Goal: Find specific page/section: Find specific page/section

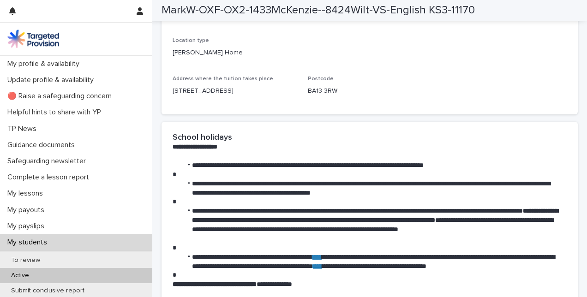
scroll to position [1154, 0]
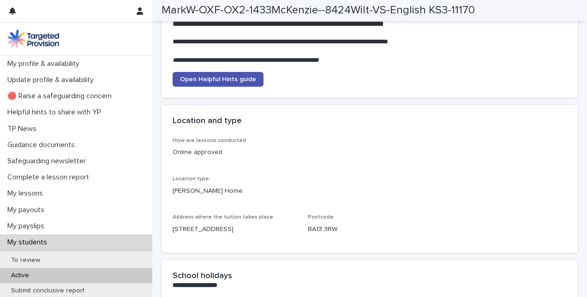
click at [19, 270] on div "Active" at bounding box center [76, 275] width 152 height 15
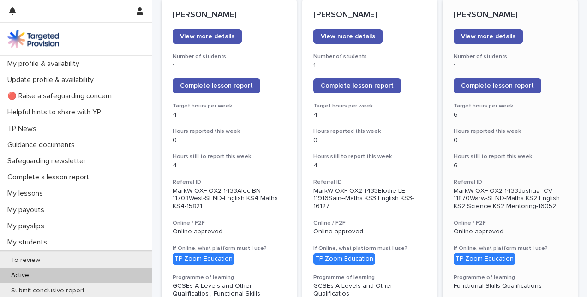
scroll to position [185, 0]
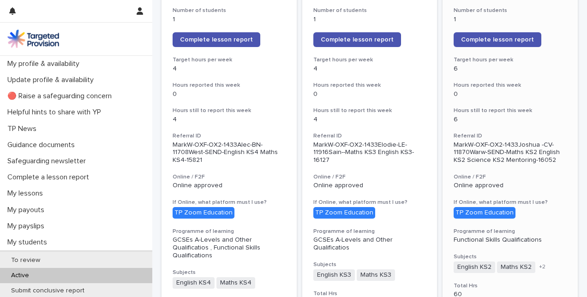
click at [513, 106] on div "[PERSON_NAME] View more details Number of students 1 Complete lesson report Tar…" at bounding box center [510, 277] width 135 height 648
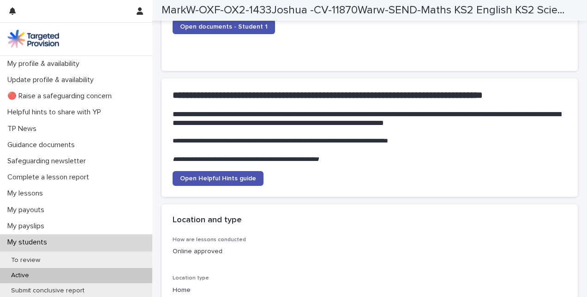
scroll to position [1016, 0]
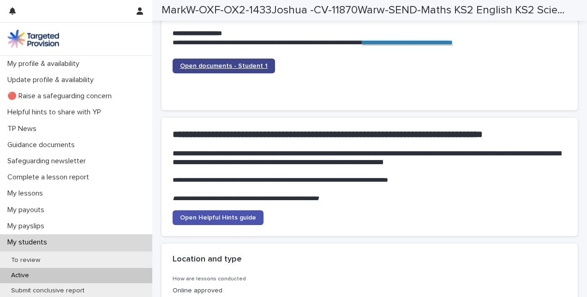
click at [253, 65] on span "Open documents - Student 1" at bounding box center [224, 66] width 88 height 6
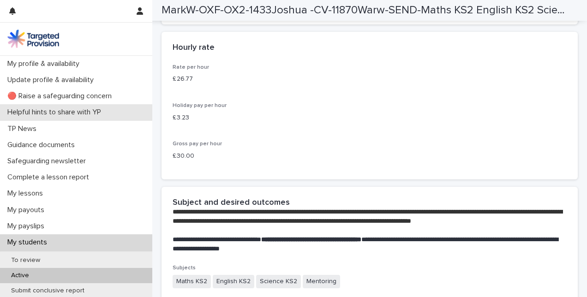
scroll to position [1662, 0]
